Goal: Information Seeking & Learning: Learn about a topic

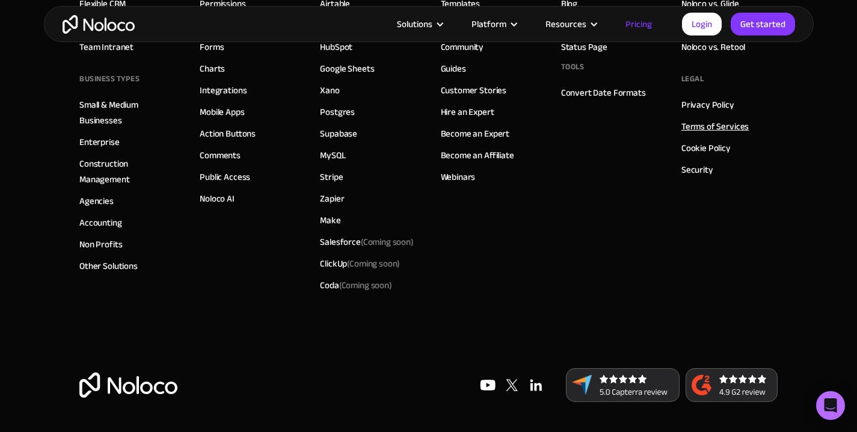
click at [706, 122] on link "Terms of Services" at bounding box center [715, 127] width 67 height 16
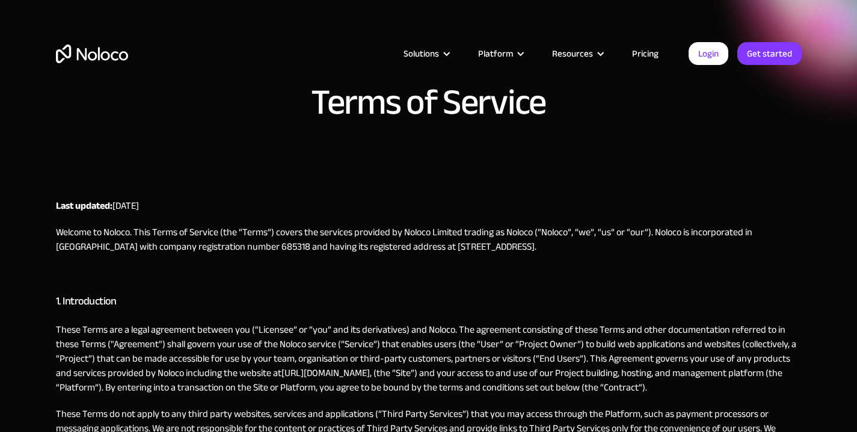
click at [701, 140] on div "Terms of Service" at bounding box center [429, 123] width 770 height 78
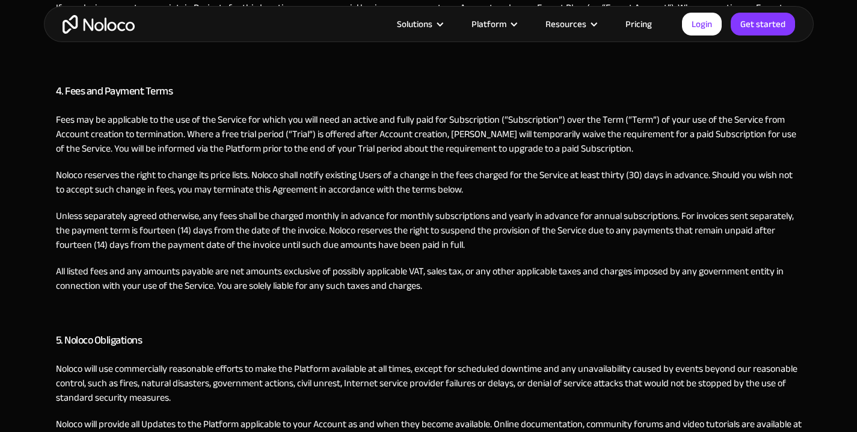
scroll to position [805, 0]
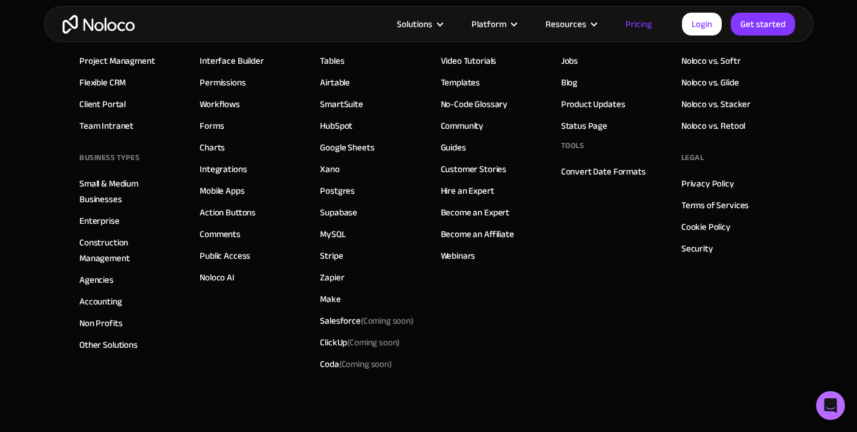
scroll to position [6150, 0]
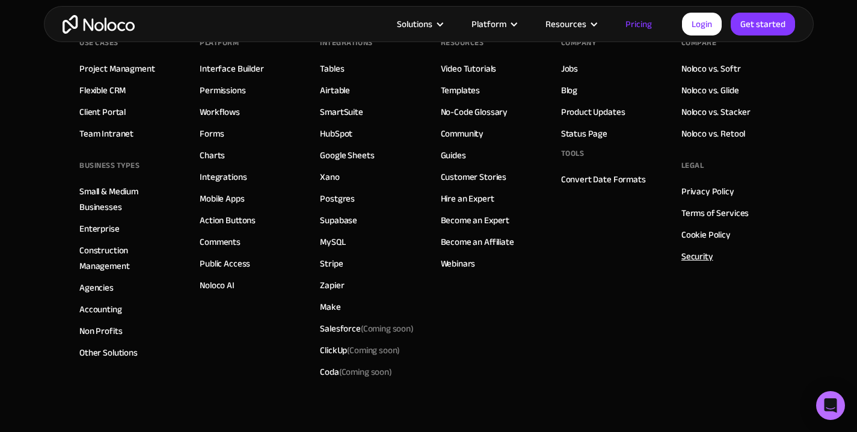
click at [707, 259] on link "Security" at bounding box center [698, 256] width 32 height 16
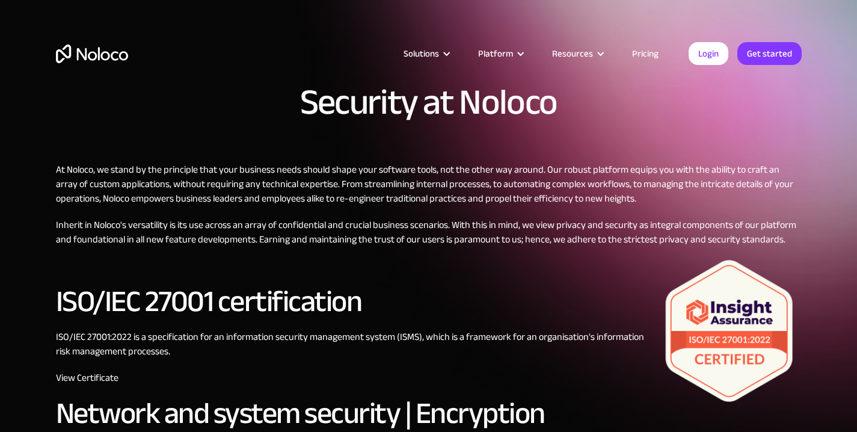
scroll to position [386, 0]
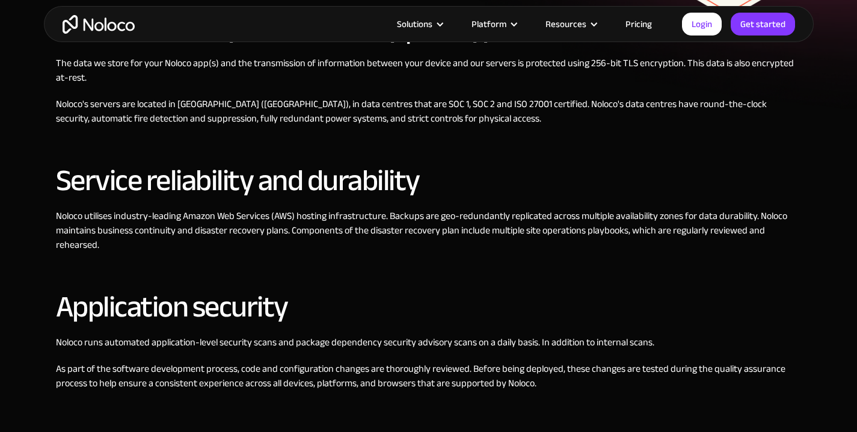
click at [585, 118] on p "Noloco's servers are located in Ireland (Europe), in data centres that are SOC …" at bounding box center [429, 111] width 746 height 29
